Goal: Task Accomplishment & Management: Manage account settings

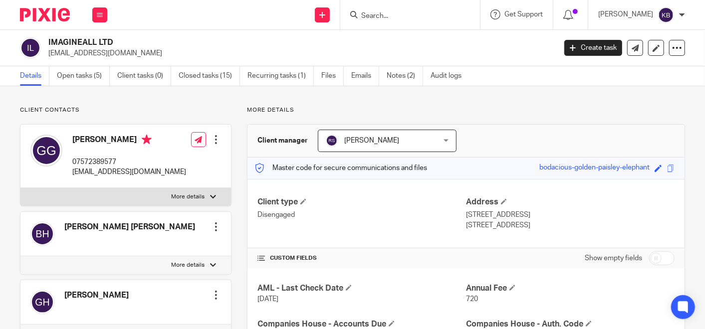
click at [681, 16] on div at bounding box center [682, 15] width 6 height 6
click at [651, 38] on span "My profile" at bounding box center [643, 39] width 31 height 7
